Goal: Information Seeking & Learning: Find specific fact

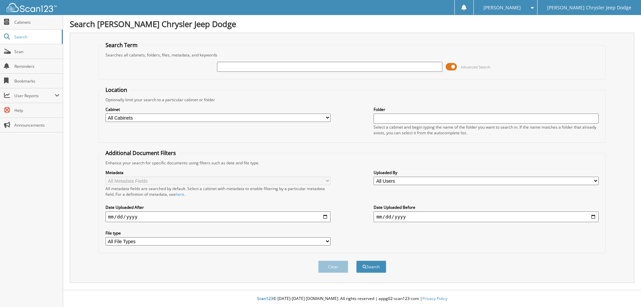
click at [242, 67] on input "text" at bounding box center [329, 67] width 225 height 10
type input "d7488"
click at [356, 261] on button "Search" at bounding box center [371, 267] width 30 height 12
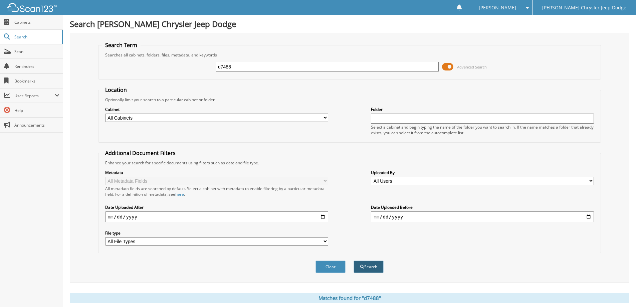
click at [377, 269] on button "Search" at bounding box center [369, 267] width 30 height 12
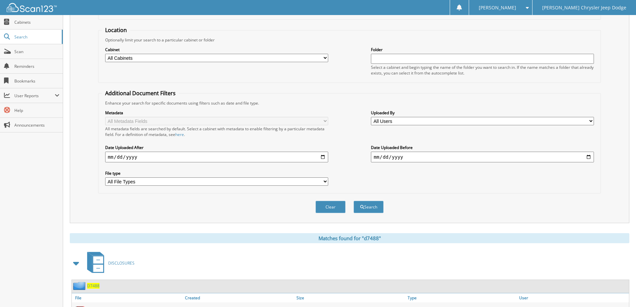
scroll to position [85, 0]
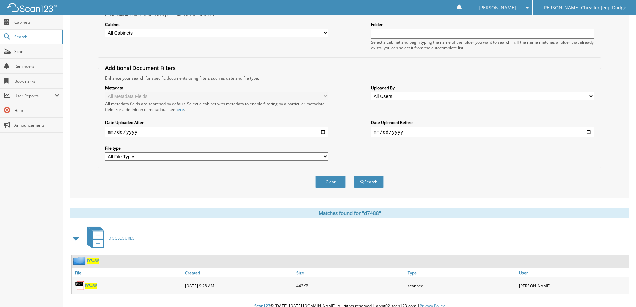
click at [90, 286] on span "D7488" at bounding box center [91, 286] width 12 height 6
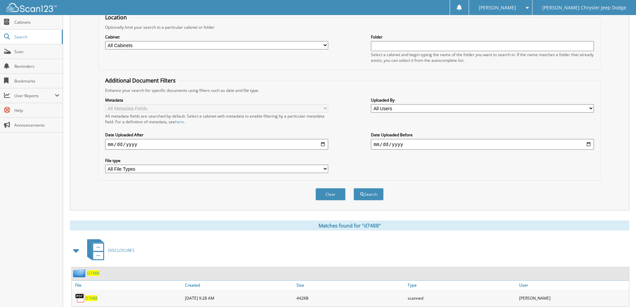
scroll to position [70, 0]
